Goal: Navigation & Orientation: Find specific page/section

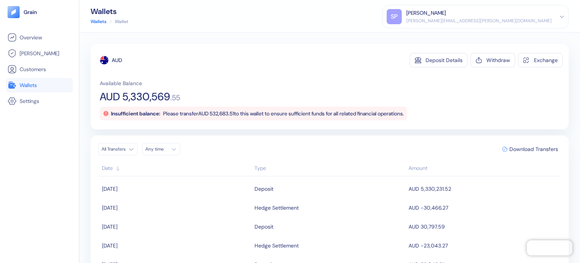
click at [40, 87] on link "Wallets" at bounding box center [40, 84] width 64 height 9
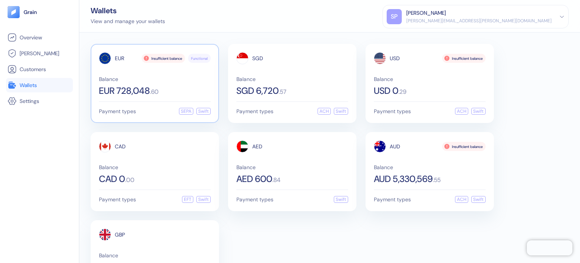
click at [121, 67] on div "EUR Insufficient balance Functional Balance EUR 728,048 . 60" at bounding box center [155, 73] width 112 height 43
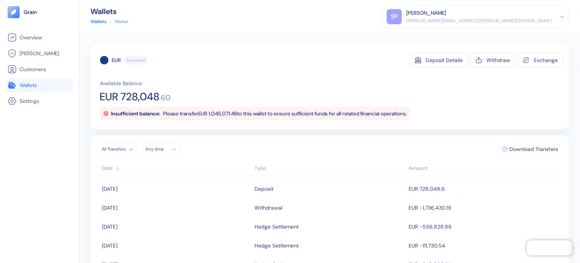
click at [20, 83] on span "Wallets" at bounding box center [28, 85] width 17 height 8
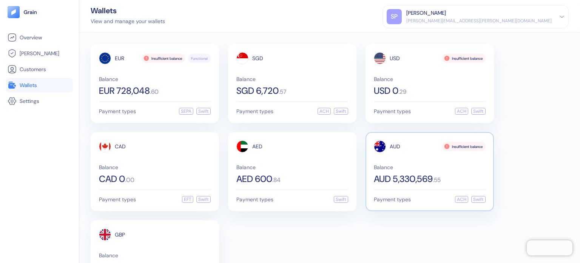
click at [416, 161] on div "AUD Insufficient balance Balance AUD 5,330,569 . 55" at bounding box center [430, 161] width 112 height 43
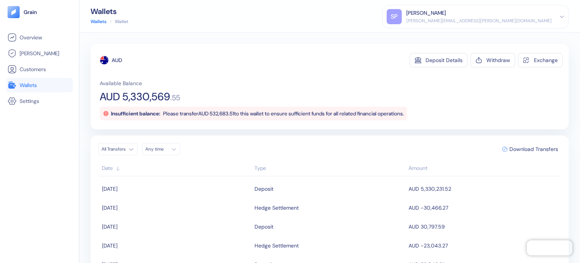
click at [36, 84] on span "Wallets" at bounding box center [28, 85] width 17 height 8
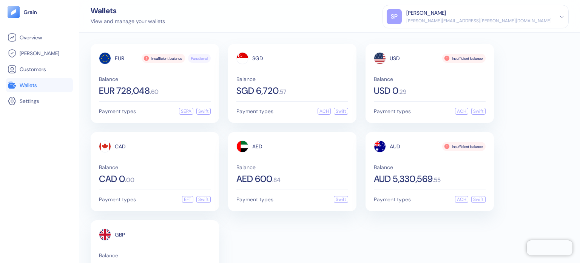
drag, startPoint x: 521, startPoint y: 1, endPoint x: 334, endPoint y: 16, distance: 187.3
click at [307, 20] on div "Wallets View and manage your wallets SP Shridatta Patil shridatta.patil@stuba.c…" at bounding box center [329, 16] width 501 height 32
